Goal: Transaction & Acquisition: Purchase product/service

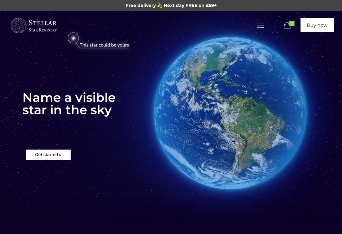
click at [41, 157] on rs-layer "Get started »" at bounding box center [48, 155] width 45 height 10
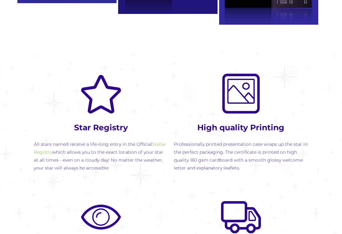
scroll to position [554, 0]
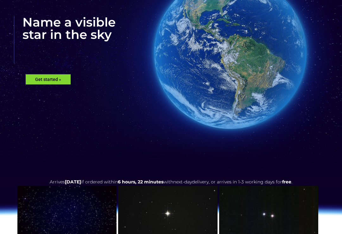
scroll to position [77, 0]
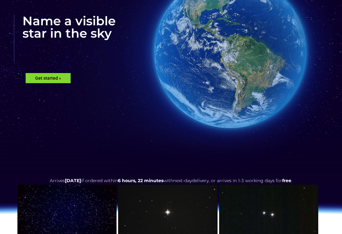
click at [40, 80] on rs-layer "Get started »" at bounding box center [48, 78] width 45 height 10
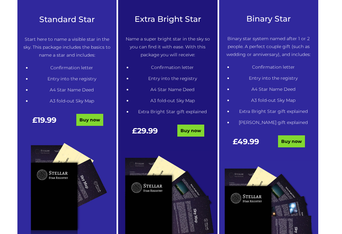
scroll to position [323, 0]
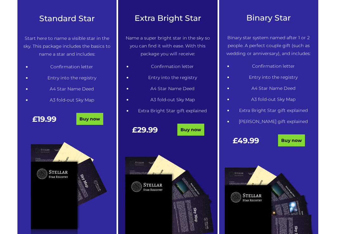
click at [87, 120] on link "Buy now" at bounding box center [89, 119] width 27 height 12
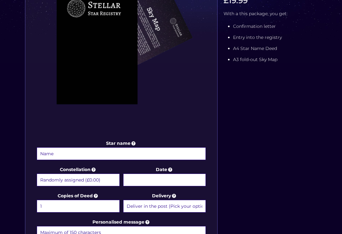
scroll to position [182, 0]
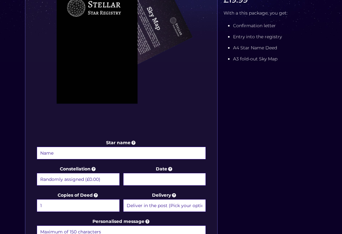
click at [50, 156] on input "Star name" at bounding box center [121, 153] width 169 height 13
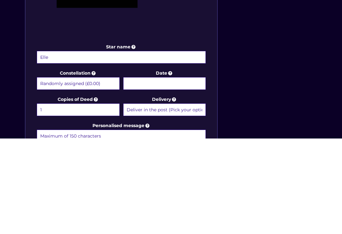
scroll to position [278, 0]
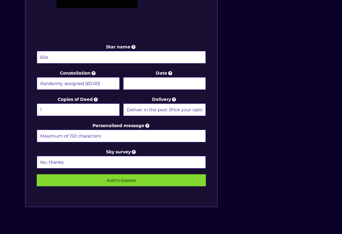
click at [61, 58] on input "Elle" at bounding box center [121, 57] width 169 height 13
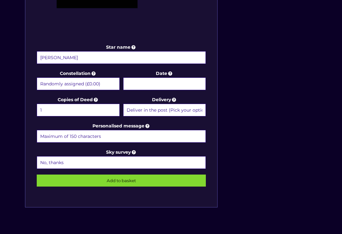
type input "[PERSON_NAME]"
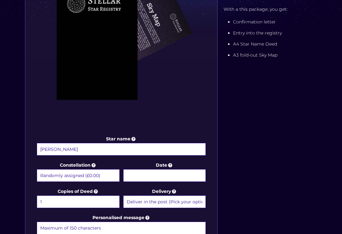
scroll to position [186, 0]
